Goal: Task Accomplishment & Management: Use online tool/utility

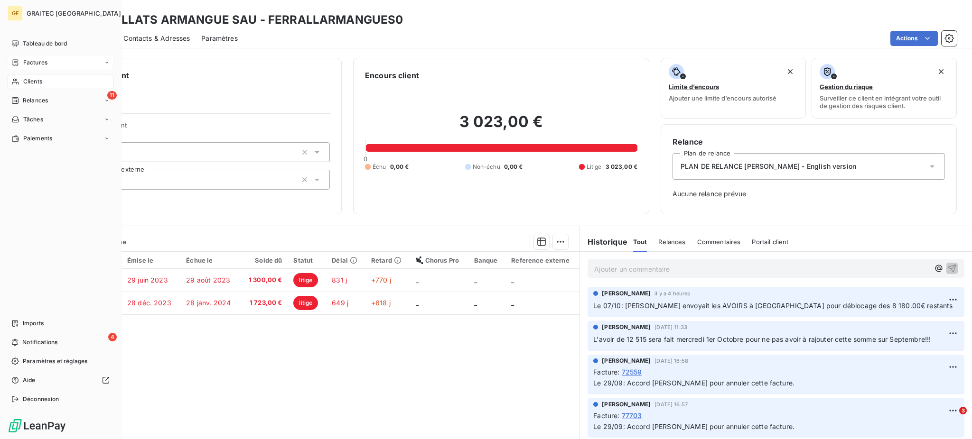
click at [39, 60] on span "Factures" at bounding box center [35, 62] width 24 height 9
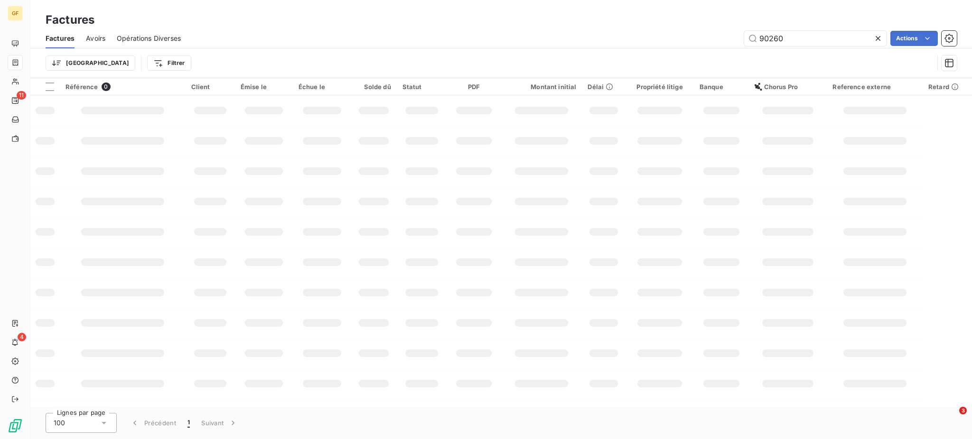
drag, startPoint x: 830, startPoint y: 37, endPoint x: 731, endPoint y: 40, distance: 98.7
click at [731, 40] on div "90260 Actions" at bounding box center [574, 38] width 765 height 15
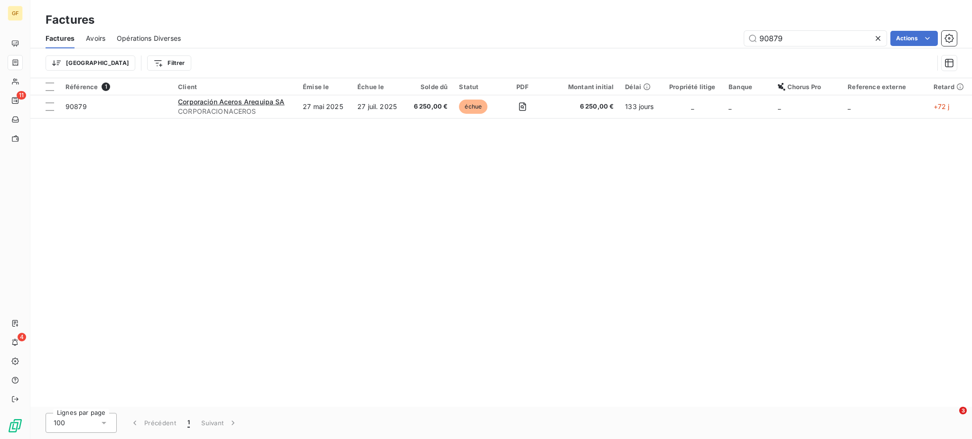
type input "90879"
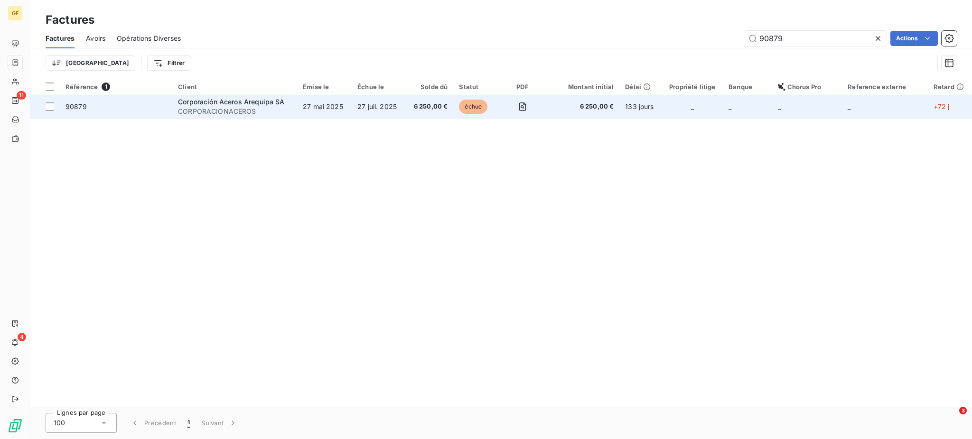
click at [234, 108] on span "CORPORACIONACEROS" at bounding box center [234, 111] width 113 height 9
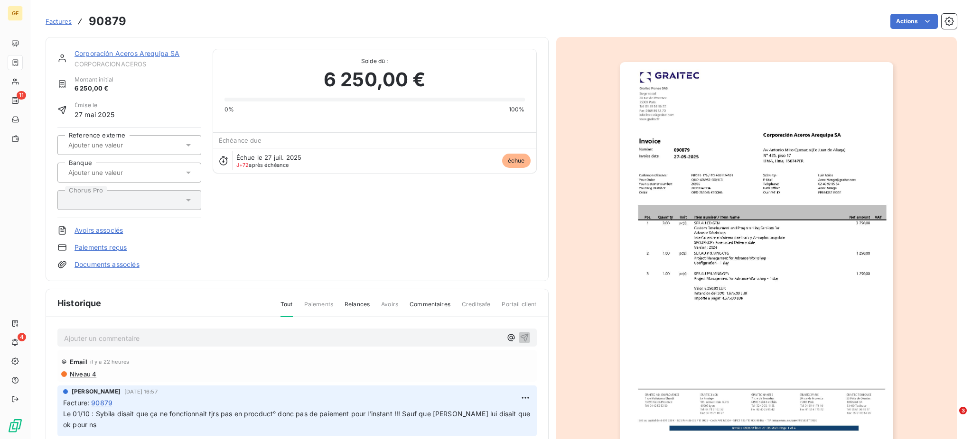
click at [164, 336] on p "Ajouter un commentaire ﻿" at bounding box center [283, 339] width 438 height 12
drag, startPoint x: 219, startPoint y: 337, endPoint x: 229, endPoint y: 336, distance: 10.5
click at [229, 336] on span "le 07/10: Ns recevions l'OC. Pe paiement ne devriat plus tarder" at bounding box center [164, 338] width 200 height 8
click at [277, 340] on p "le 07/10: Ns recevions l'OC. Pe paiement ne devrait plus tarder" at bounding box center [283, 338] width 438 height 11
drag, startPoint x: 161, startPoint y: 339, endPoint x: 155, endPoint y: 339, distance: 6.2
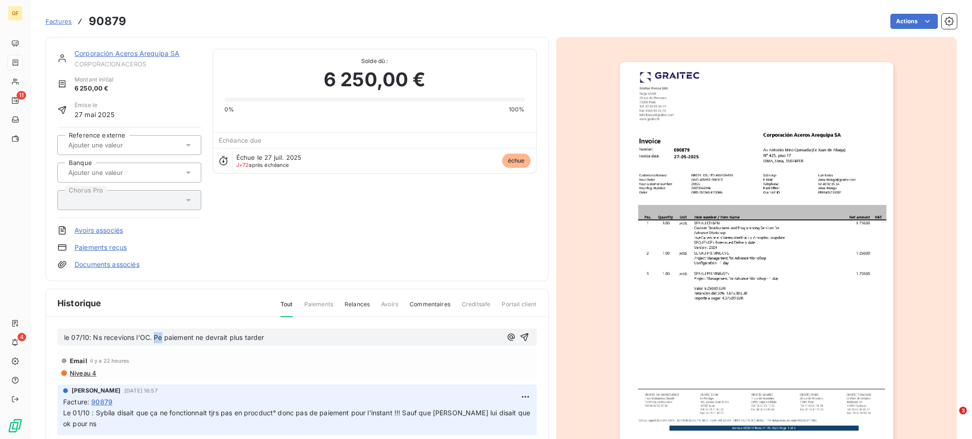
click at [155, 339] on span "le 07/10: Ns recevions l'OC. Pe paiement ne devrait plus tarder" at bounding box center [164, 338] width 200 height 8
click at [275, 329] on div "le 07/10: Ns recevions l'OC. Le paiement ne devrait plus tarder" at bounding box center [296, 338] width 479 height 18
click at [274, 340] on p "le 07/10: Ns recevions l'OC. Le paiement ne devrait plus tarder" at bounding box center [283, 338] width 438 height 11
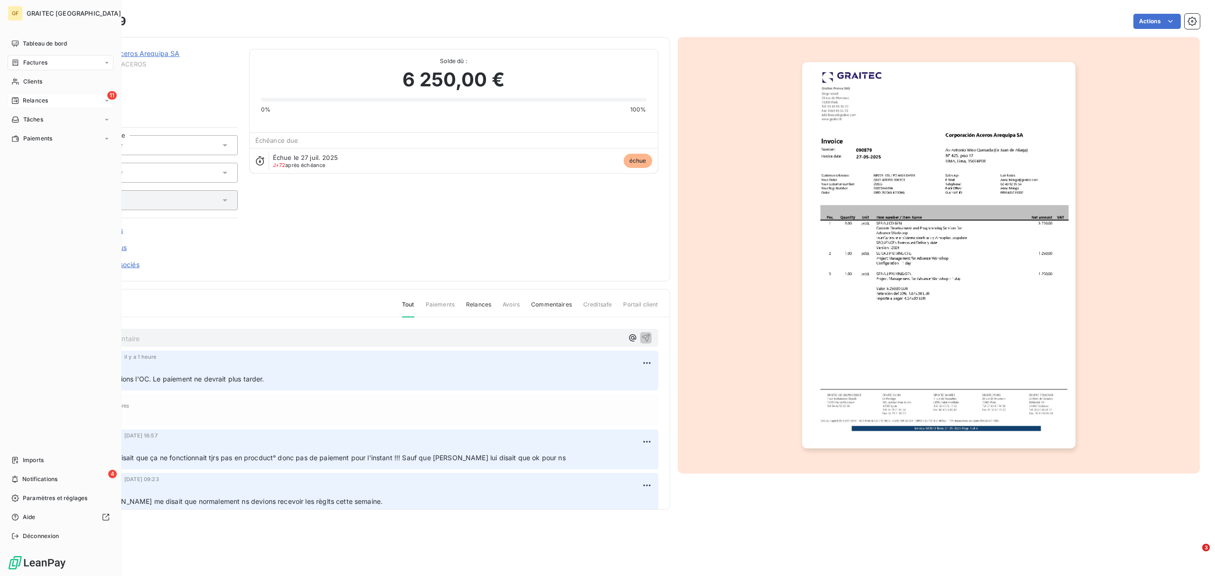
click at [34, 100] on span "Relances" at bounding box center [35, 100] width 25 height 9
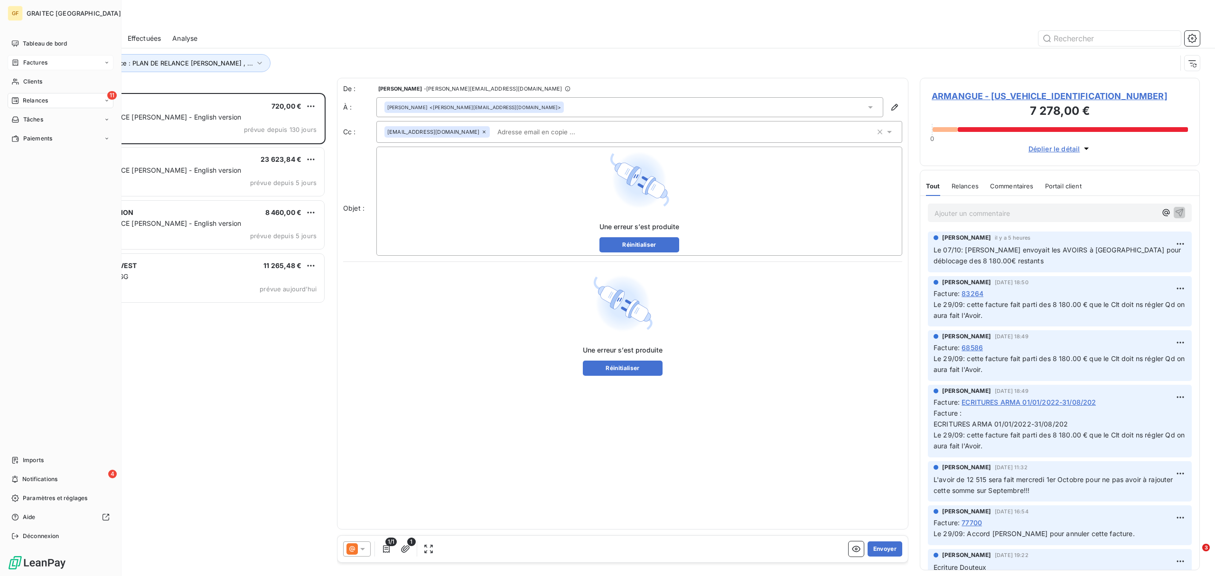
click at [35, 65] on span "Factures" at bounding box center [35, 62] width 24 height 9
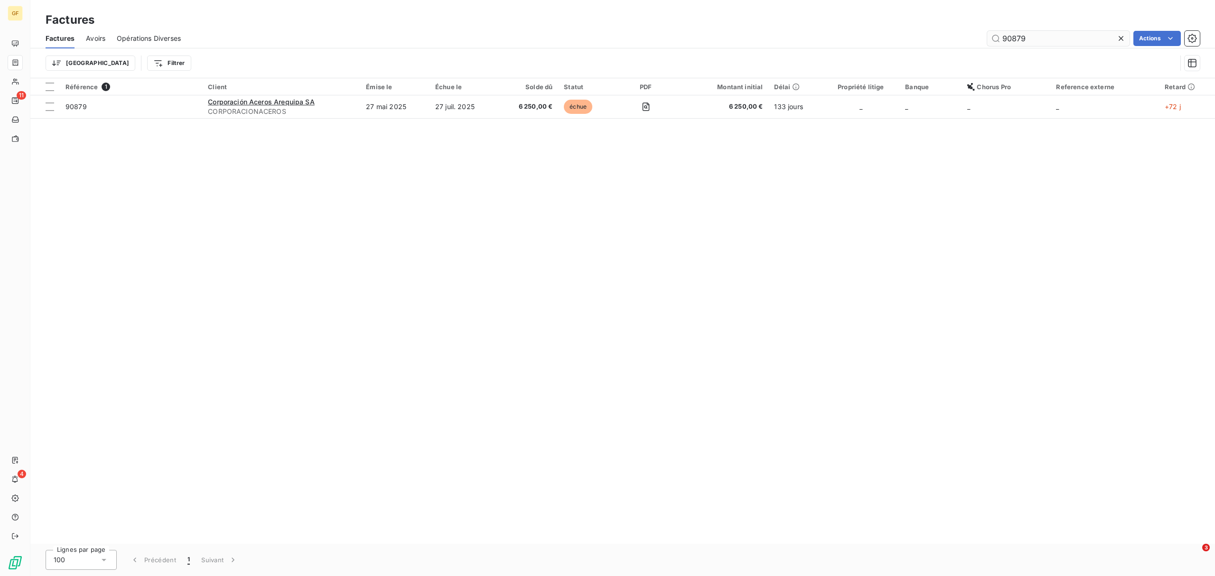
drag, startPoint x: 1004, startPoint y: 37, endPoint x: 1062, endPoint y: 36, distance: 57.4
click at [971, 36] on input "90879" at bounding box center [1058, 38] width 142 height 15
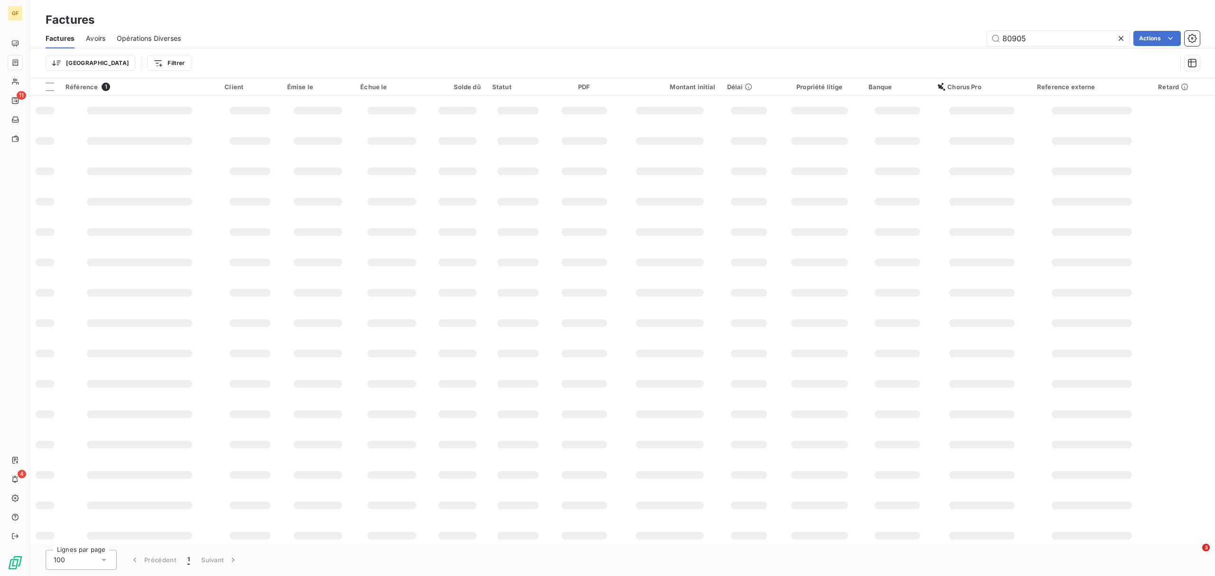
type input "80905"
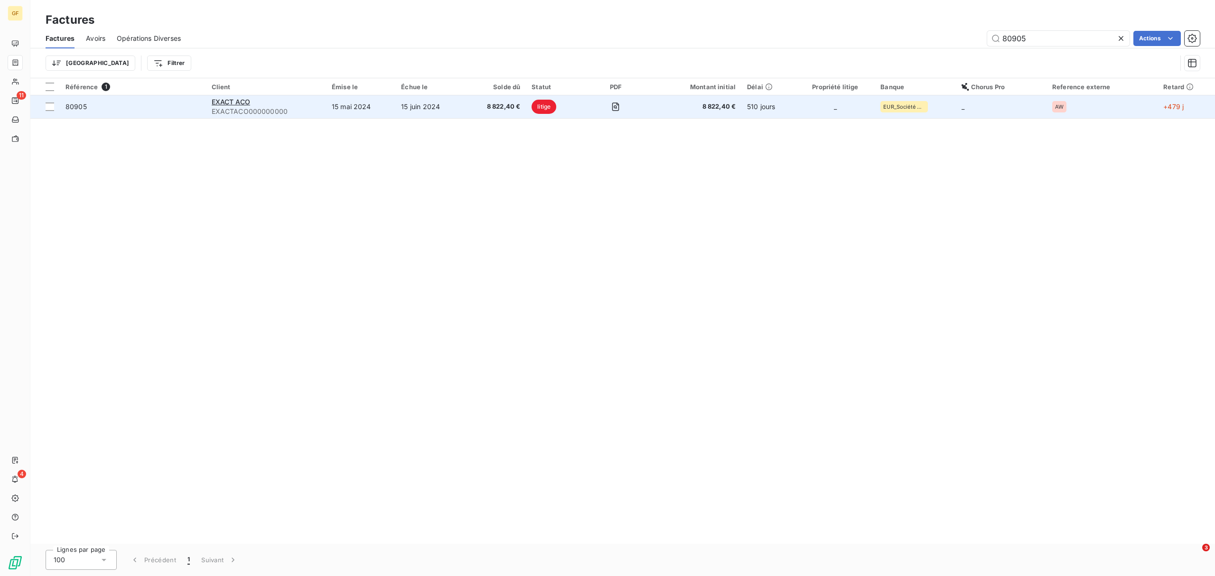
click at [393, 106] on td "15 mai 2024" at bounding box center [360, 106] width 69 height 23
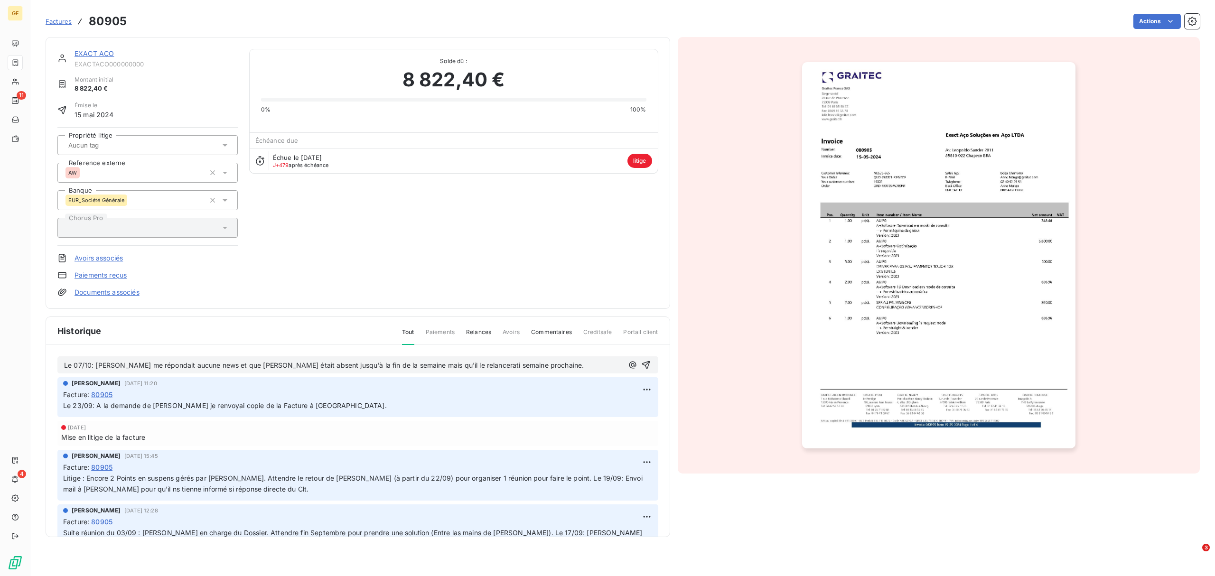
click at [374, 365] on span "Le 07/10: [PERSON_NAME] me répondait aucune news et que [PERSON_NAME] était abs…" at bounding box center [324, 365] width 520 height 8
drag, startPoint x: 482, startPoint y: 365, endPoint x: 488, endPoint y: 365, distance: 6.2
click at [488, 365] on span "Le 07/10: [PERSON_NAME] me répondait aucune news et que [PERSON_NAME] était abs…" at bounding box center [343, 365] width 558 height 8
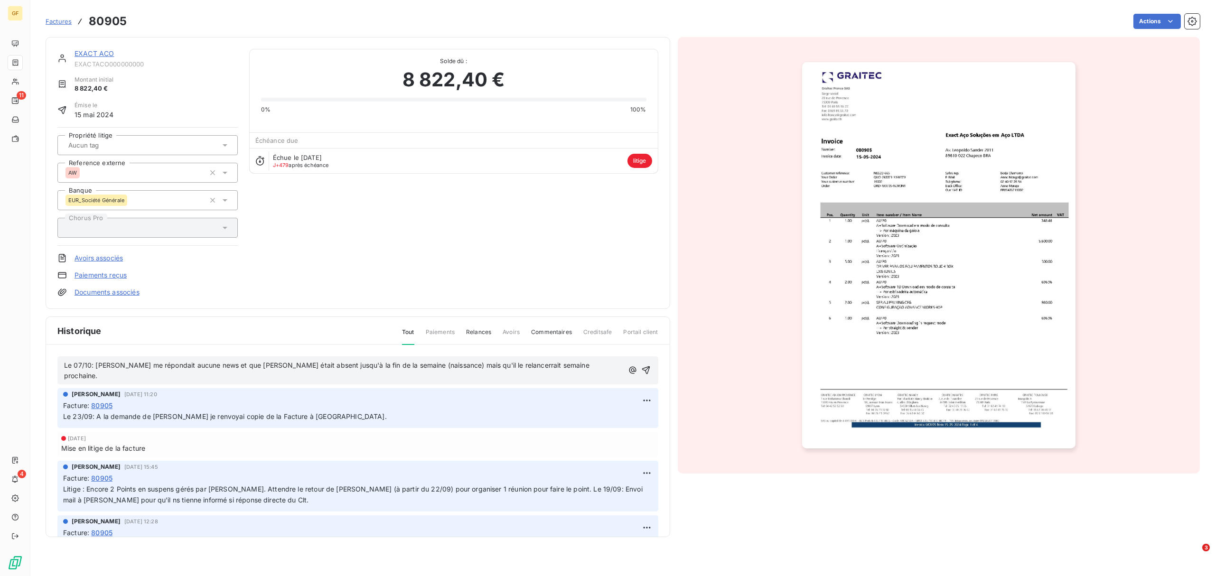
click at [482, 366] on span "Le 07/10: [PERSON_NAME] me répondait aucune news et que [PERSON_NAME] était abs…" at bounding box center [327, 370] width 527 height 19
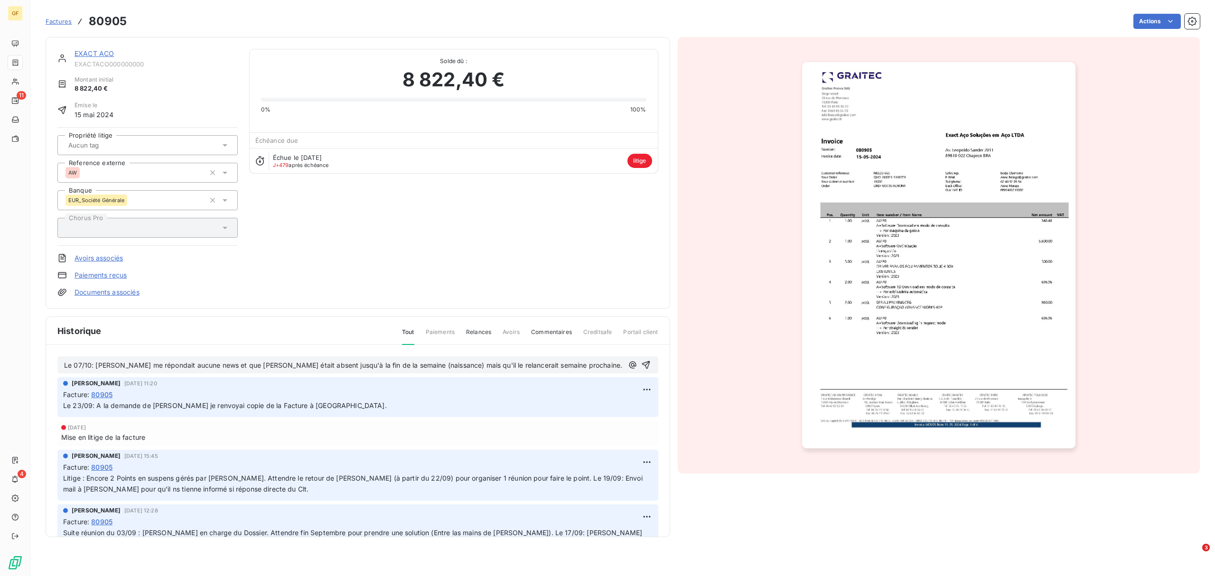
click at [574, 368] on p "Le 07/10: [PERSON_NAME] me répondait aucune news et que [PERSON_NAME] était abs…" at bounding box center [343, 365] width 559 height 11
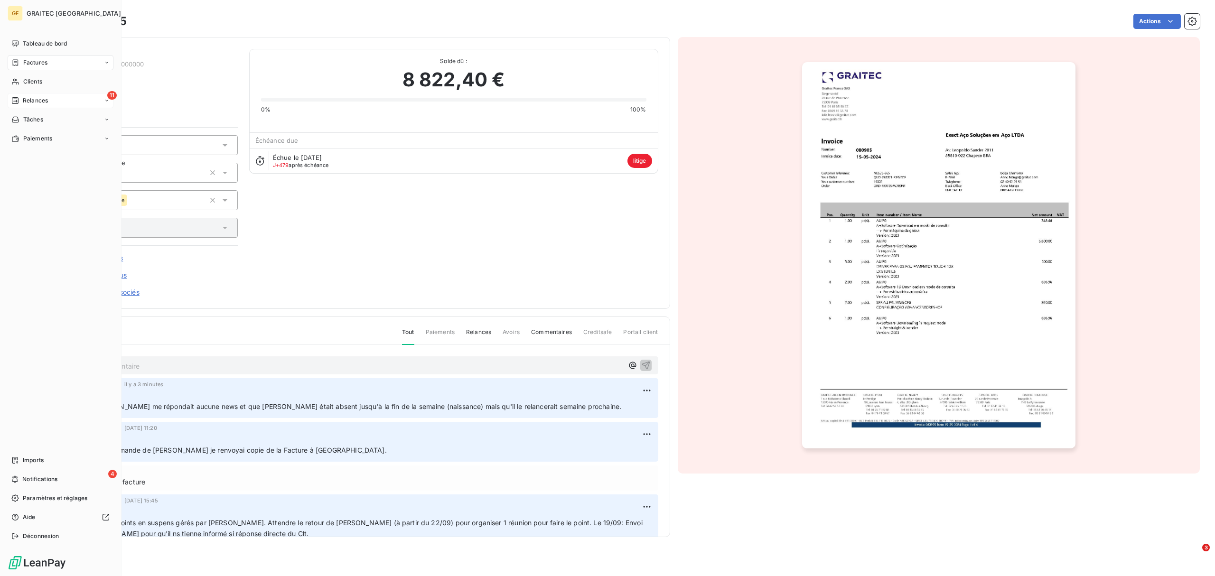
click at [32, 99] on span "Relances" at bounding box center [35, 100] width 25 height 9
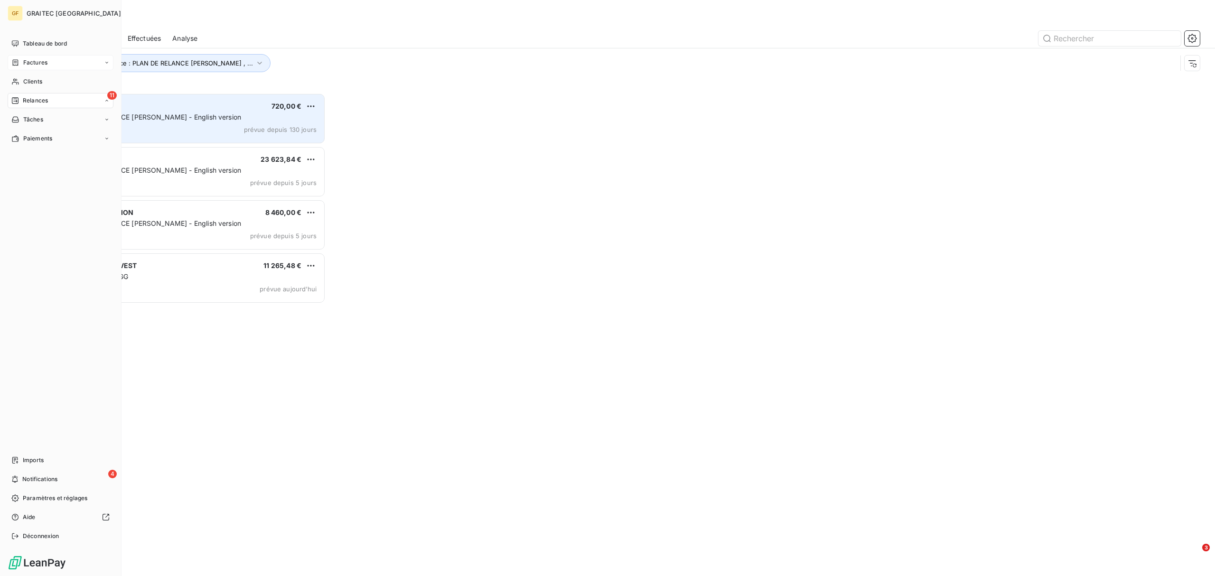
scroll to position [473, 270]
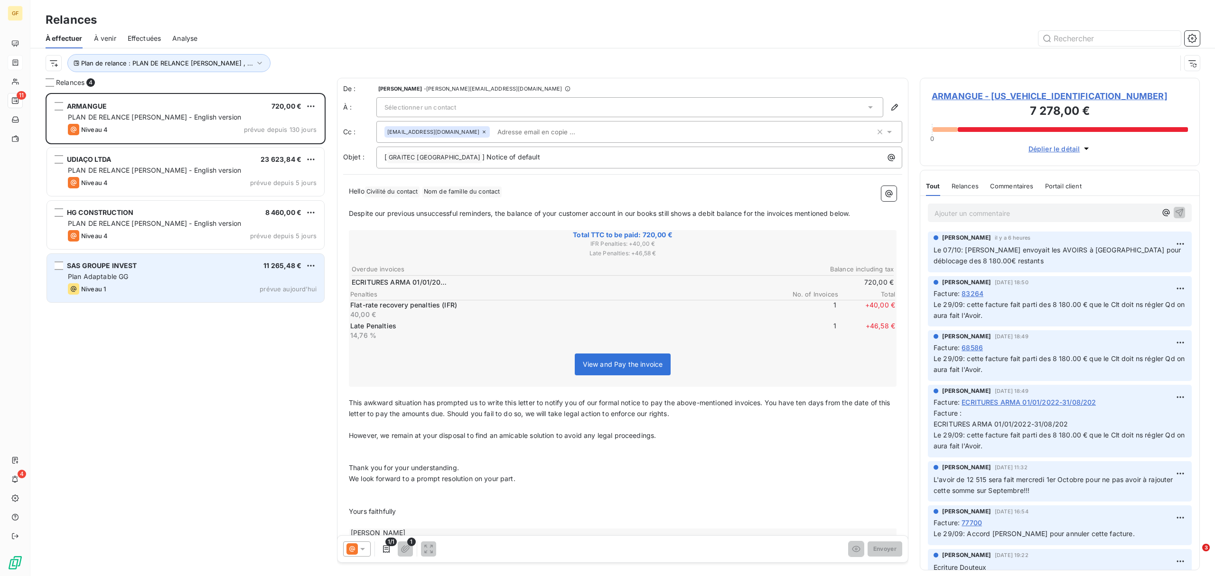
click at [170, 276] on div "Plan Adaptable GG" at bounding box center [192, 276] width 249 height 9
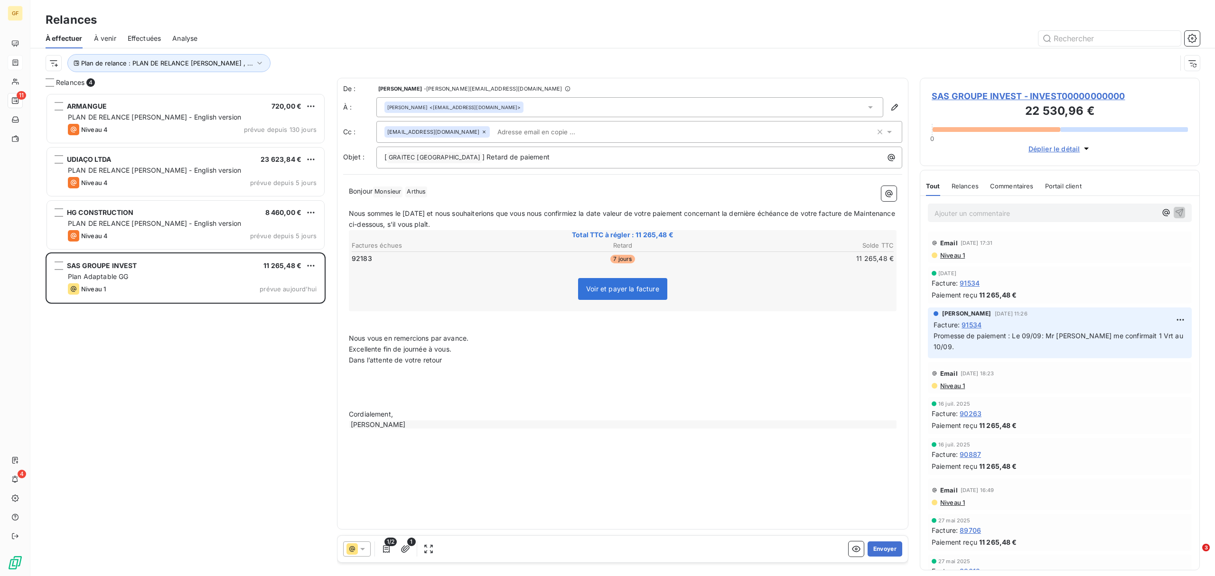
drag, startPoint x: 889, startPoint y: 549, endPoint x: 1657, endPoint y: 409, distance: 781.0
click at [971, 409] on html "GF 11 4 Relances À effectuer À venir Effectuées Analyse Plan de relance : PLAN …" at bounding box center [607, 288] width 1215 height 576
click at [886, 439] on button "Envoyer" at bounding box center [884, 548] width 35 height 15
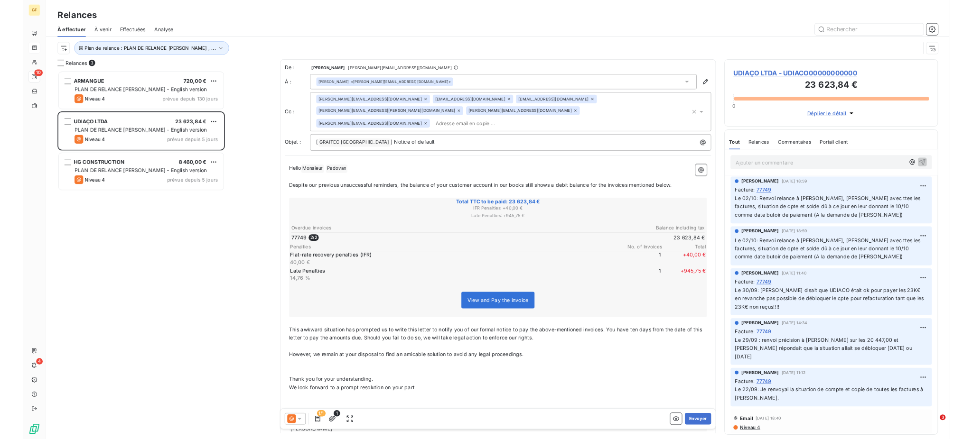
scroll to position [10, 10]
